Goal: Check status: Check status

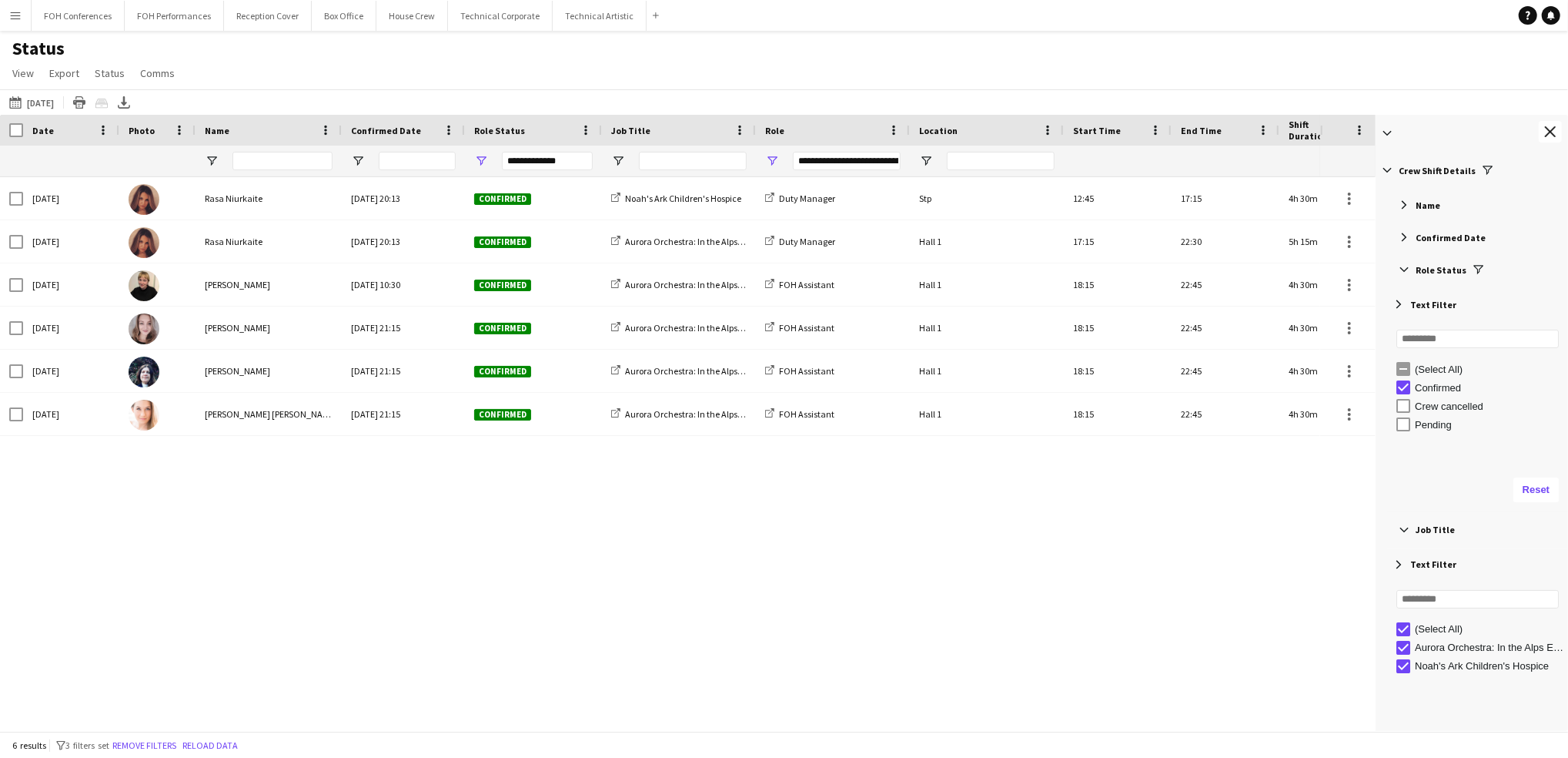
scroll to position [116, 0]
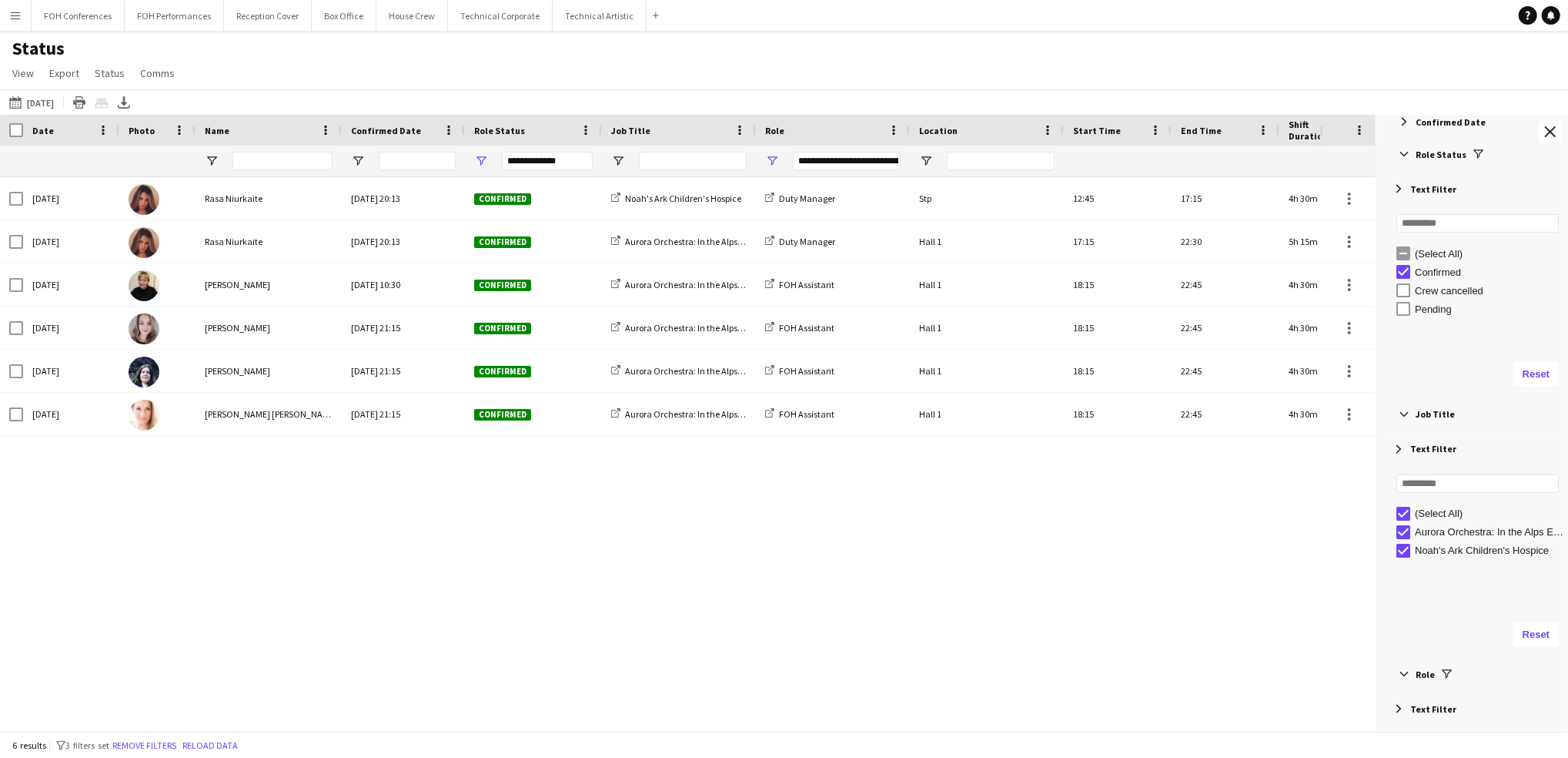
click at [760, 611] on div "Sat, 4 Oct 2025 Rasa Niurkaite Sat, 20 Sep 2025 20:13 Confirmed Noah's Ark Chil…" at bounding box center [660, 445] width 1320 height 536
click at [53, 95] on button "25-09-2025 to 01-10-2025 04-10-2025" at bounding box center [31, 103] width 51 height 19
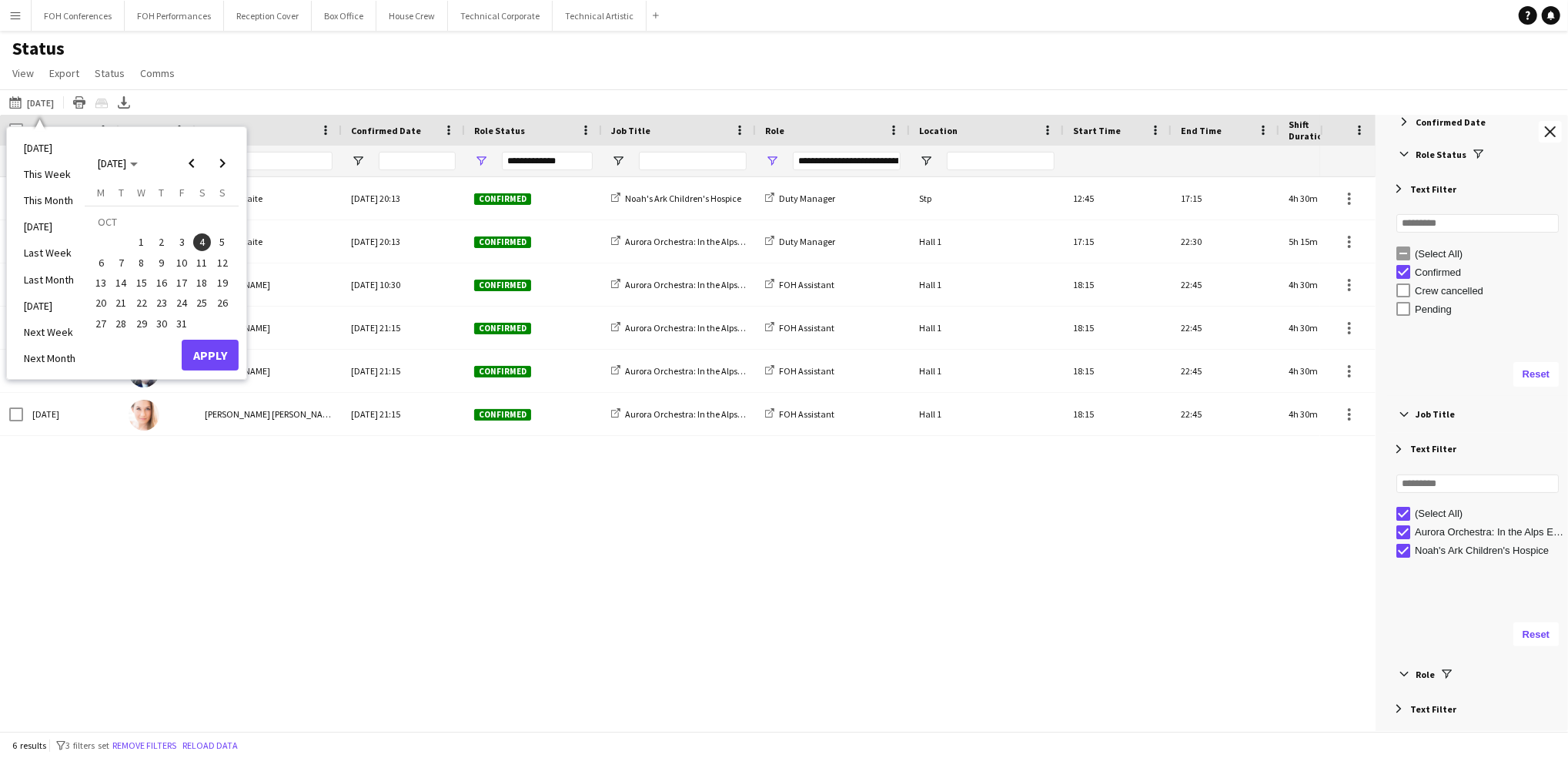
click at [214, 238] on span "5" at bounding box center [222, 242] width 19 height 19
click at [222, 366] on button "Apply" at bounding box center [210, 355] width 57 height 31
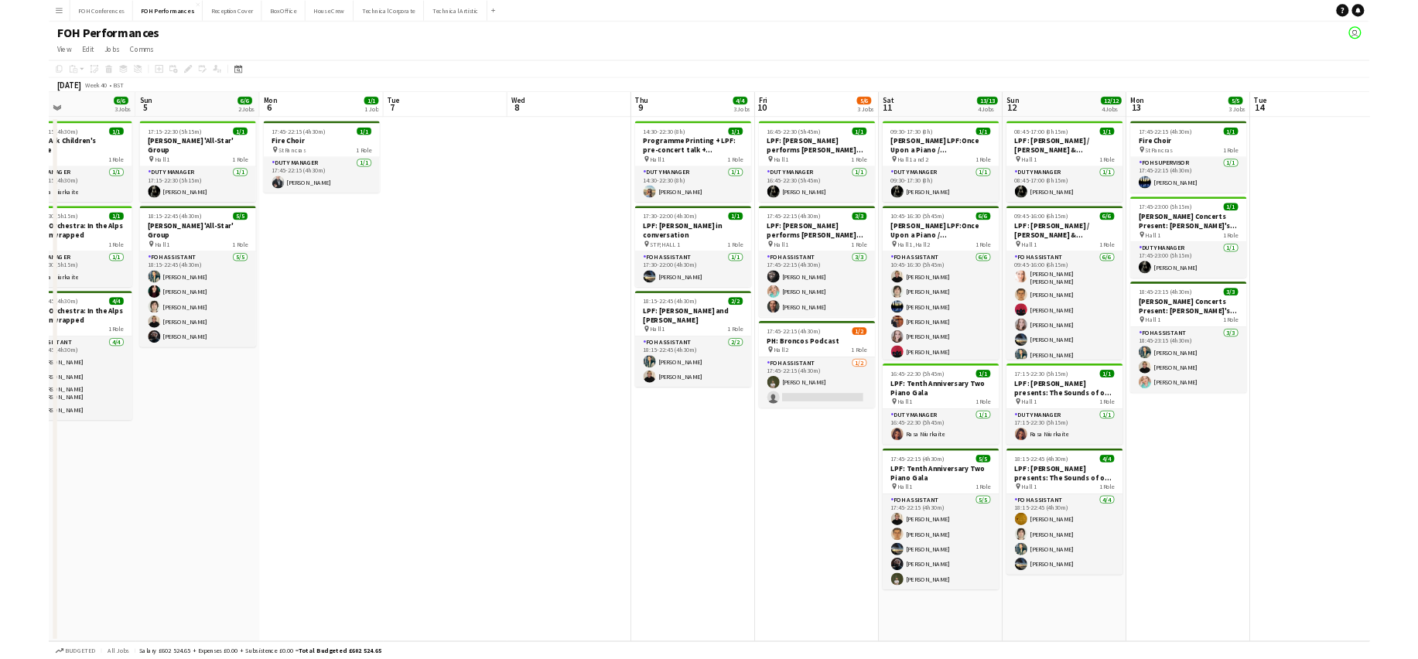
scroll to position [0, 616]
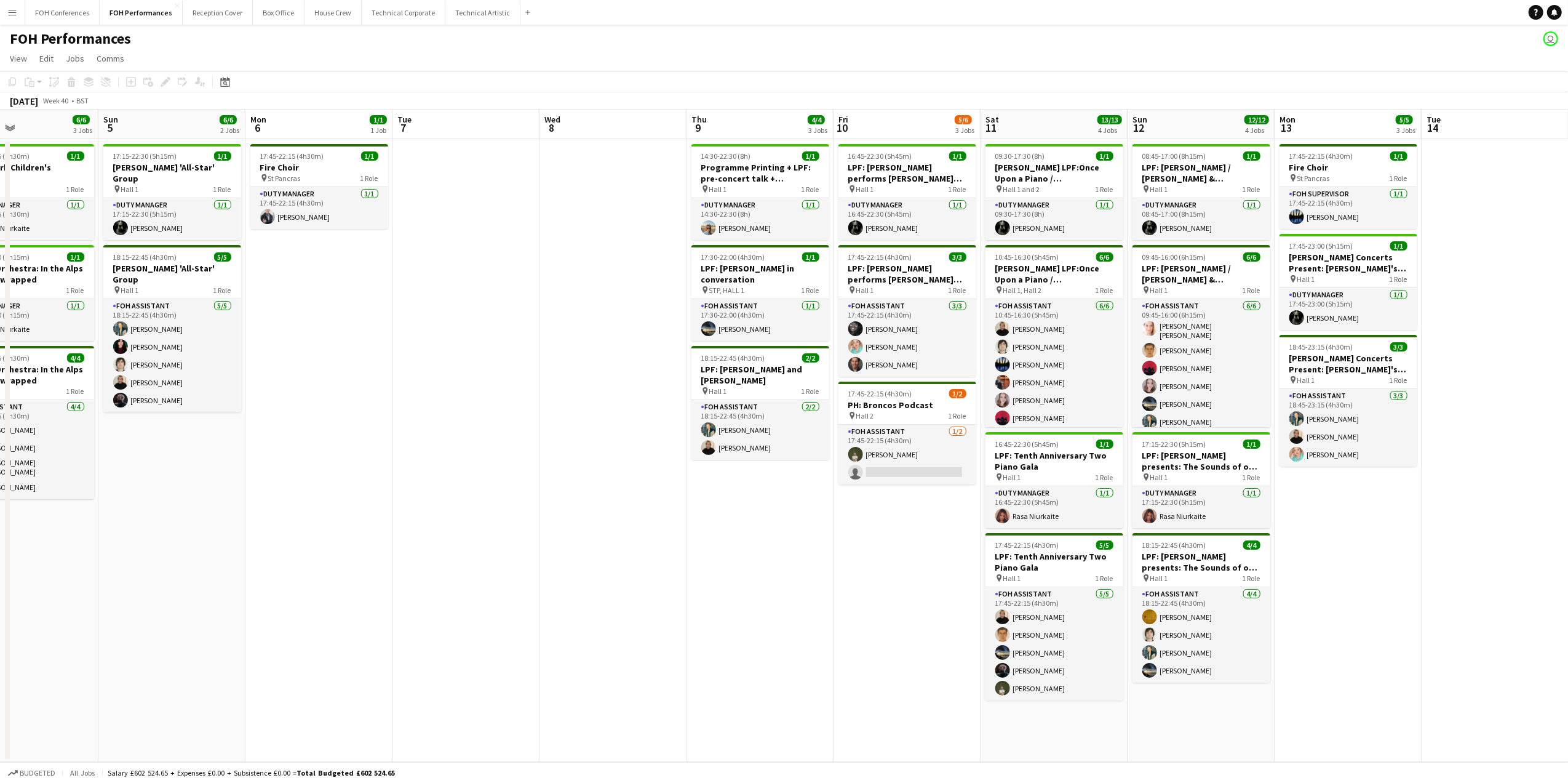
drag, startPoint x: 329, startPoint y: 121, endPoint x: 196, endPoint y: 129, distance: 133.2
click at [196, 129] on app-calendar-viewport "Wed 1 4/5 2 Jobs Thu 2 1/1 1 Job Fri 3 4/4 2 Jobs Sat 4 6/6 3 Jobs Sun 5 6/6 2 …" at bounding box center [784, 436] width 1568 height 652
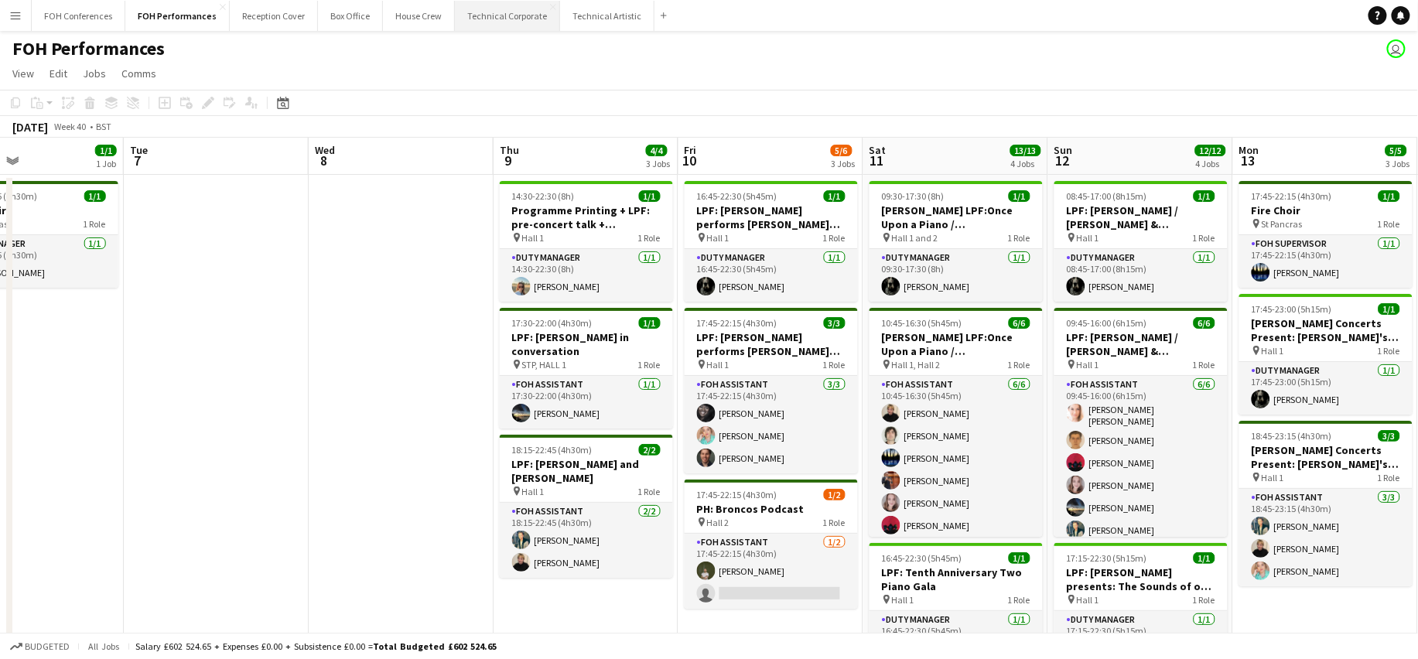
scroll to position [0, 615]
